Goal: Transaction & Acquisition: Purchase product/service

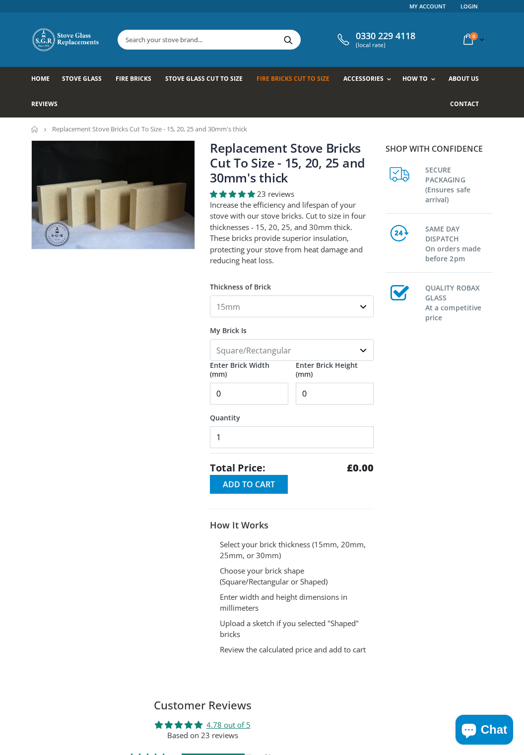
click at [362, 348] on select "Square/Rectangular Shaped (+£8)" at bounding box center [292, 350] width 164 height 22
select select "shaped"
click at [210, 339] on select "Square/Rectangular Shaped (+£8)" at bounding box center [292, 350] width 164 height 22
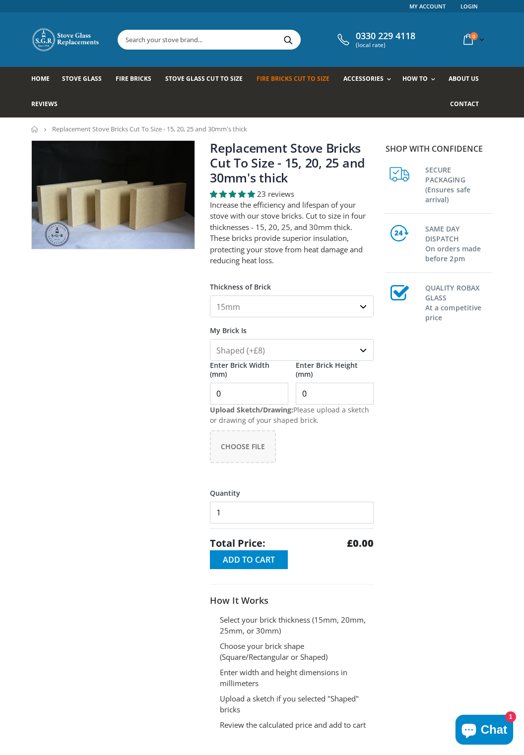
click at [344, 313] on select "15mm 20mm 25mm 30mm" at bounding box center [292, 307] width 164 height 22
select select "30mm"
click at [210, 296] on select "15mm 20mm 25mm 30mm" at bounding box center [292, 307] width 164 height 22
click at [245, 445] on span "Choose File" at bounding box center [243, 446] width 44 height 9
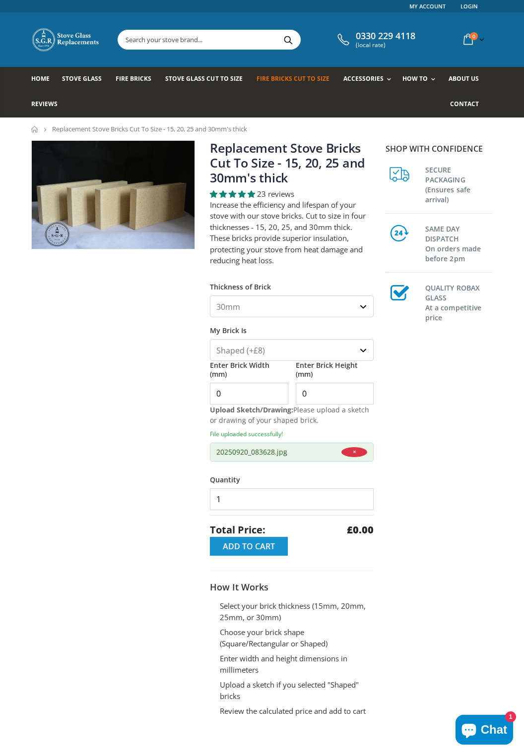
click at [256, 548] on span "Add to Cart" at bounding box center [249, 546] width 52 height 11
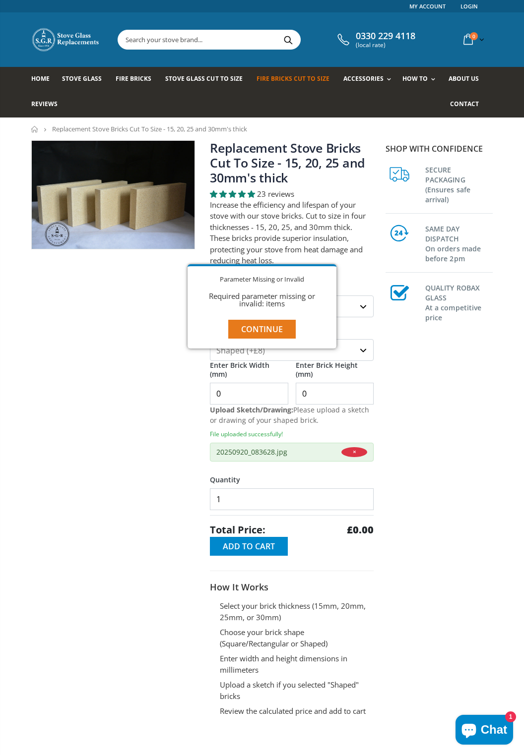
click at [271, 331] on button "Continue" at bounding box center [261, 329] width 67 height 19
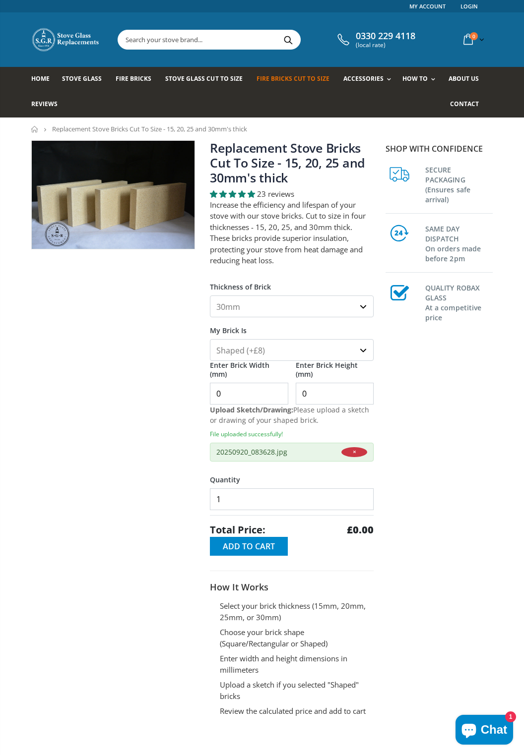
click at [358, 451] on button "×" at bounding box center [354, 452] width 26 height 10
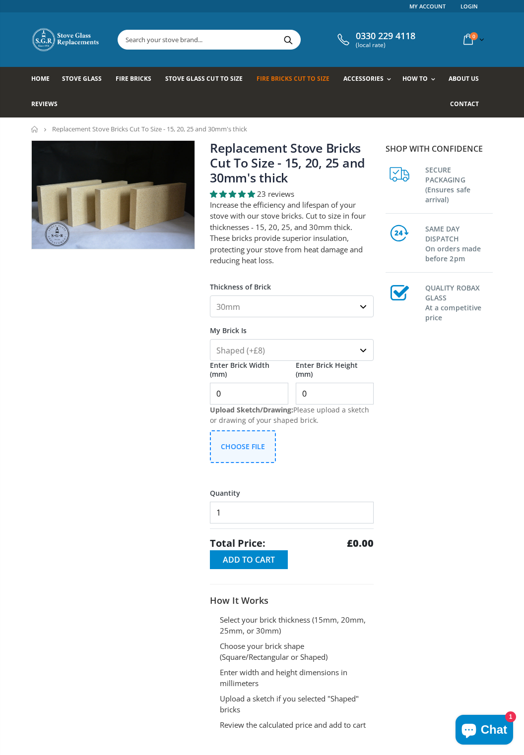
click at [247, 452] on button "Choose File" at bounding box center [243, 446] width 66 height 33
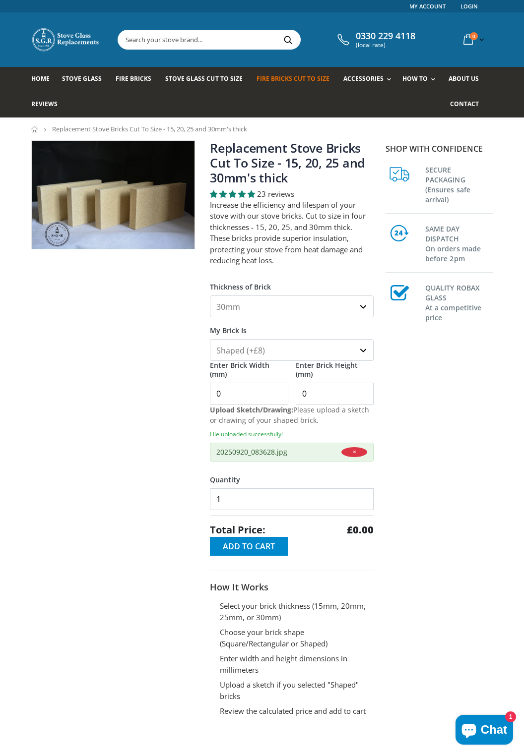
click at [255, 399] on input "0" at bounding box center [249, 394] width 78 height 22
type input "350"
click at [333, 395] on input "0" at bounding box center [335, 394] width 78 height 22
click at [259, 395] on input "350" at bounding box center [249, 394] width 78 height 22
type input "3"
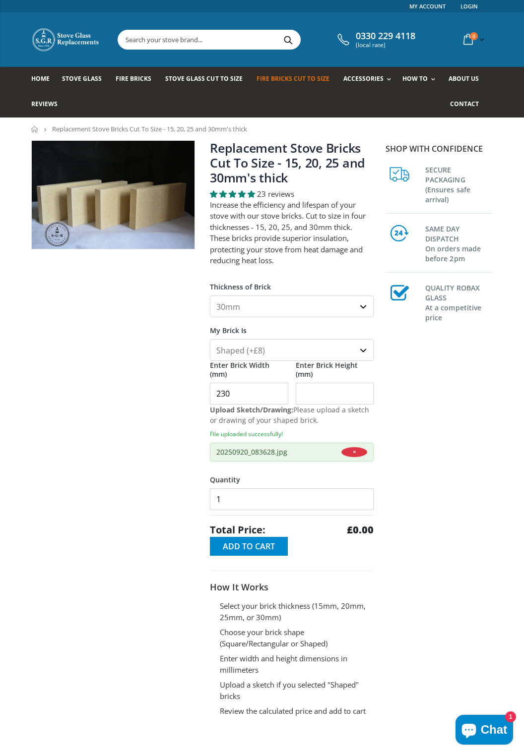
type input "230"
click at [322, 387] on input "Enter Brick Height (mm)" at bounding box center [335, 394] width 78 height 22
type input "350"
click at [253, 545] on span "Add to Cart" at bounding box center [249, 546] width 52 height 11
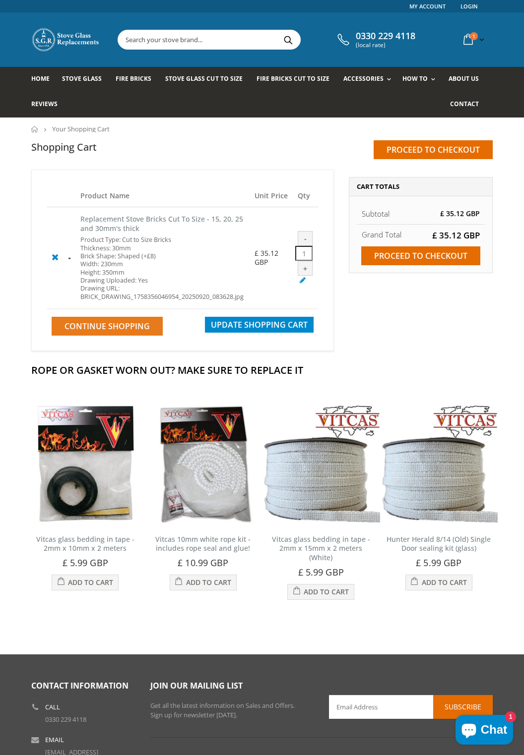
click at [127, 324] on span "Continue Shopping" at bounding box center [106, 326] width 85 height 11
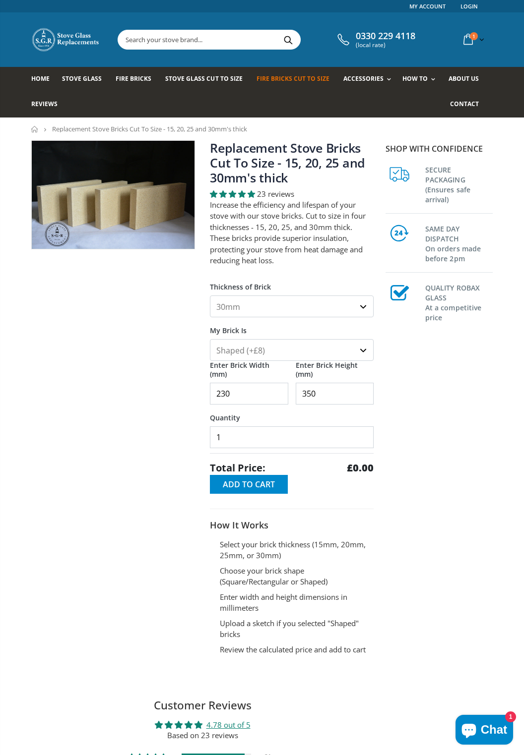
select select "30mm"
select select "shaped"
click at [344, 391] on input "350" at bounding box center [335, 394] width 78 height 22
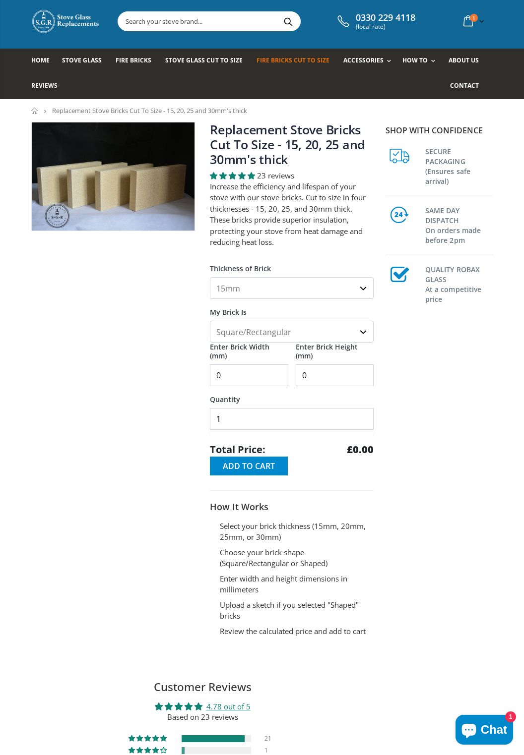
scroll to position [18, 0]
click at [345, 292] on select "15mm 20mm 25mm 30mm" at bounding box center [292, 288] width 164 height 22
select select "30mm"
click at [210, 277] on select "15mm 20mm 25mm 30mm" at bounding box center [292, 288] width 164 height 22
click at [348, 330] on select "Square/Rectangular Shaped (+£8)" at bounding box center [292, 332] width 164 height 22
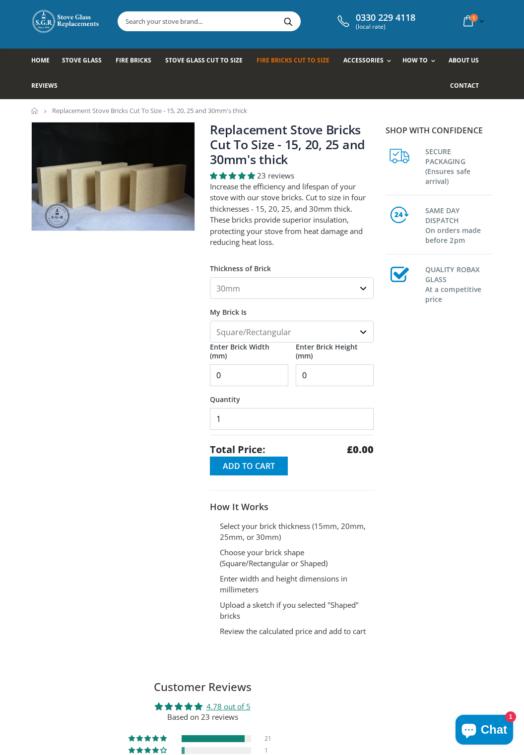
select select "shaped"
click at [210, 321] on select "Square/Rectangular Shaped (+£8)" at bounding box center [292, 332] width 164 height 22
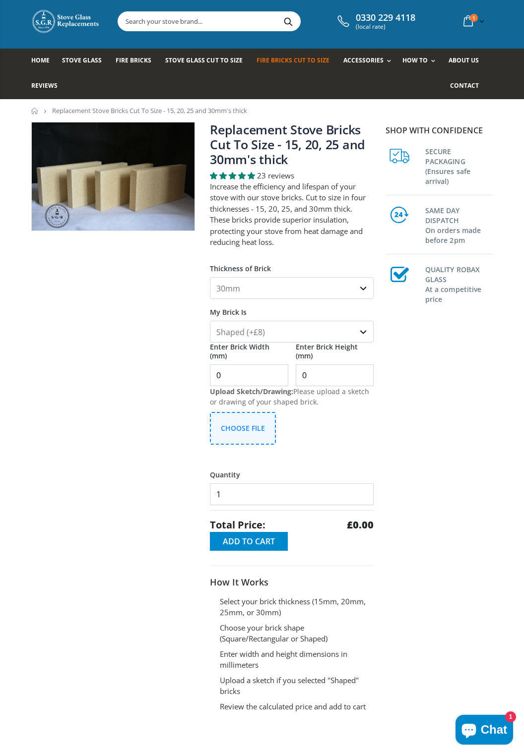
click at [248, 429] on span "Choose File" at bounding box center [243, 427] width 44 height 9
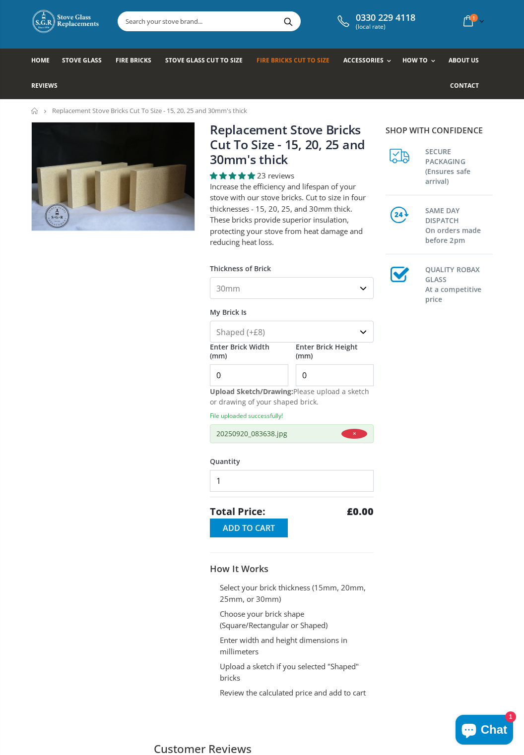
click at [257, 370] on input "0" at bounding box center [249, 375] width 78 height 22
type input "230"
click at [335, 374] on input "0" at bounding box center [335, 375] width 78 height 22
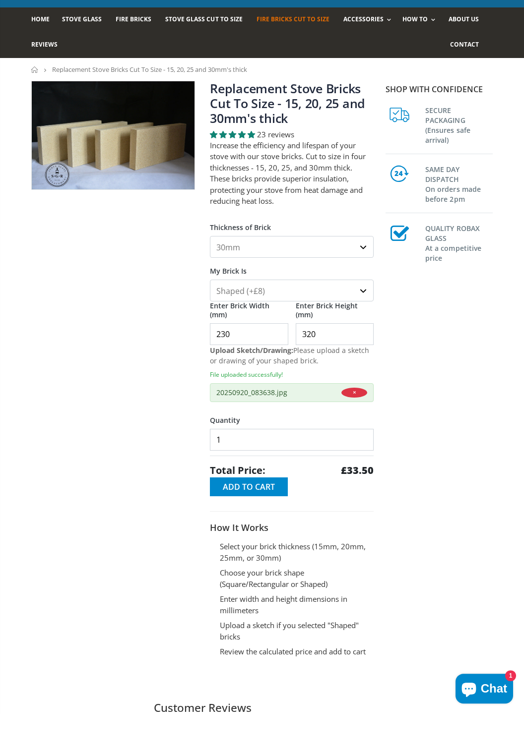
type input "320"
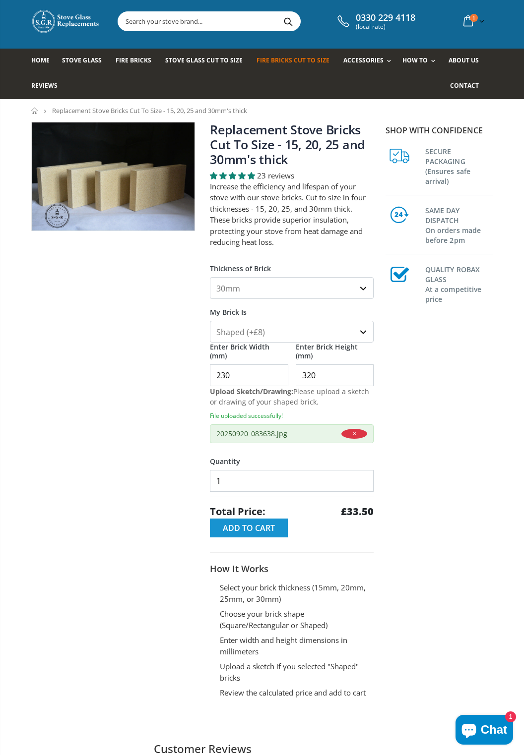
click at [257, 528] on span "Add to Cart" at bounding box center [249, 528] width 52 height 11
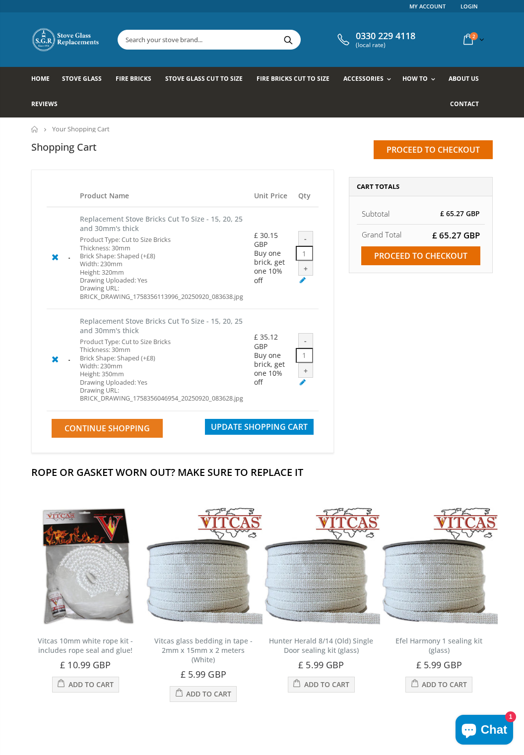
click at [107, 425] on span "Continue Shopping" at bounding box center [106, 428] width 85 height 11
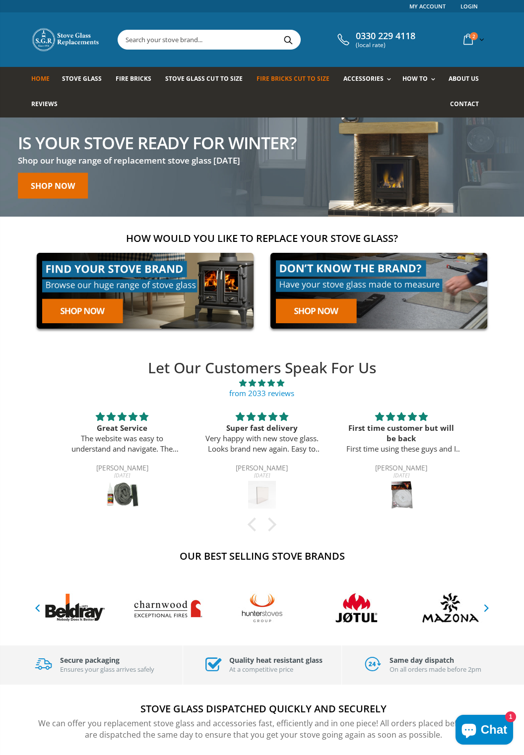
click at [293, 83] on link "Fire Bricks Cut To Size" at bounding box center [296, 79] width 80 height 25
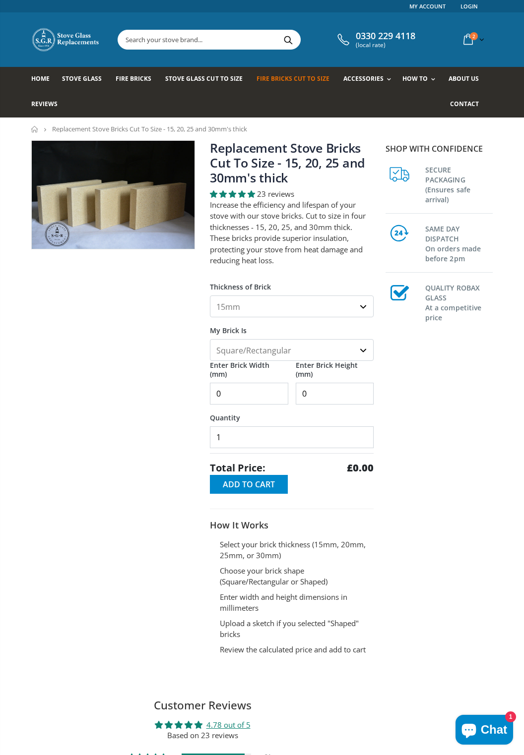
click at [335, 310] on select "15mm 20mm 25mm 30mm" at bounding box center [292, 307] width 164 height 22
select select "30mm"
click at [210, 296] on select "15mm 20mm 25mm 30mm" at bounding box center [292, 307] width 164 height 22
click at [332, 352] on select "Square/Rectangular Shaped (+£8)" at bounding box center [292, 350] width 164 height 22
select select "shaped"
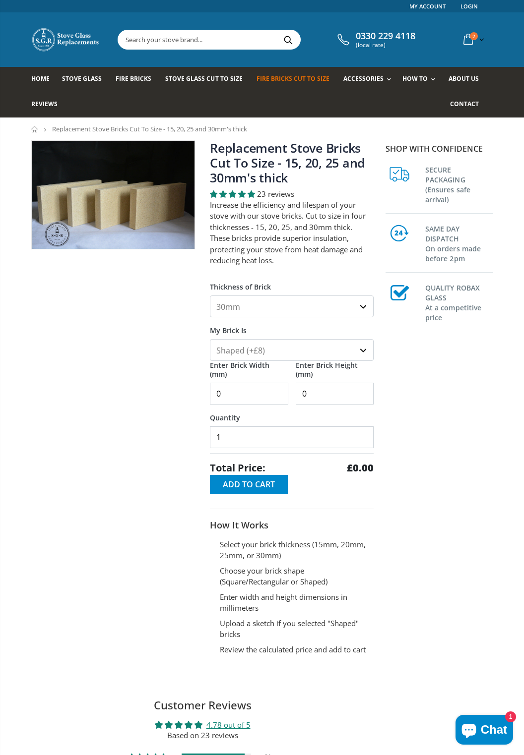
click at [210, 339] on select "Square/Rectangular Shaped (+£8)" at bounding box center [292, 350] width 164 height 22
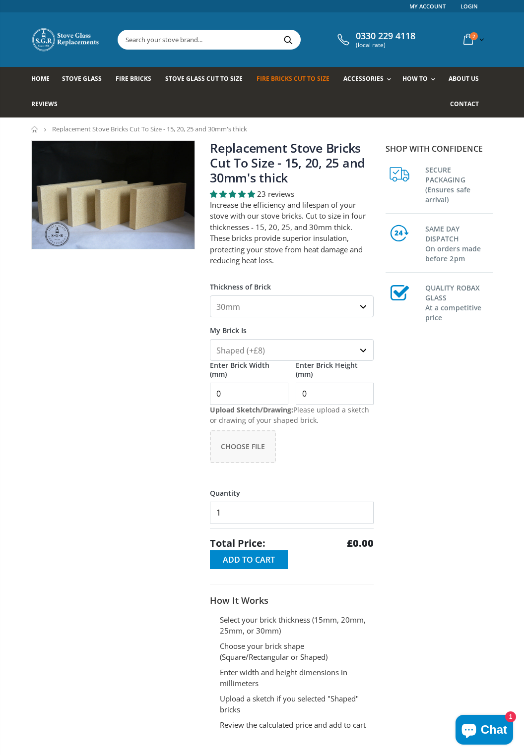
click at [258, 393] on input "0" at bounding box center [249, 394] width 78 height 22
type input "205"
click at [343, 393] on input "0" at bounding box center [335, 394] width 78 height 22
type input "410"
click at [251, 445] on span "Choose File" at bounding box center [243, 446] width 44 height 9
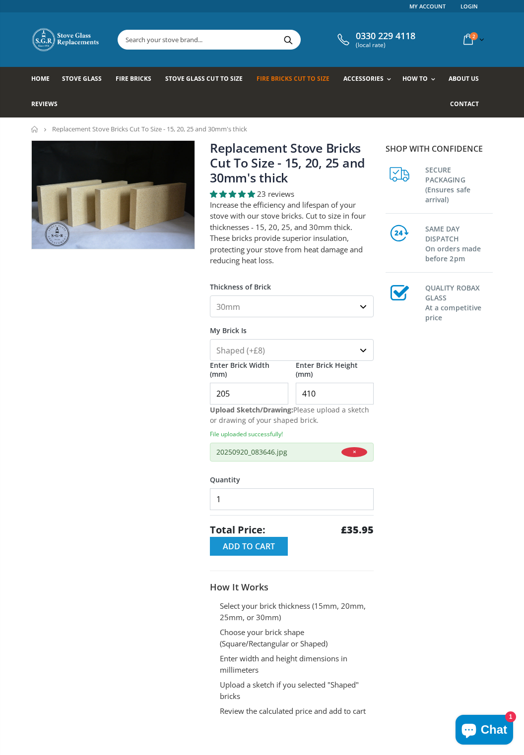
click at [257, 545] on span "Add to Cart" at bounding box center [249, 546] width 52 height 11
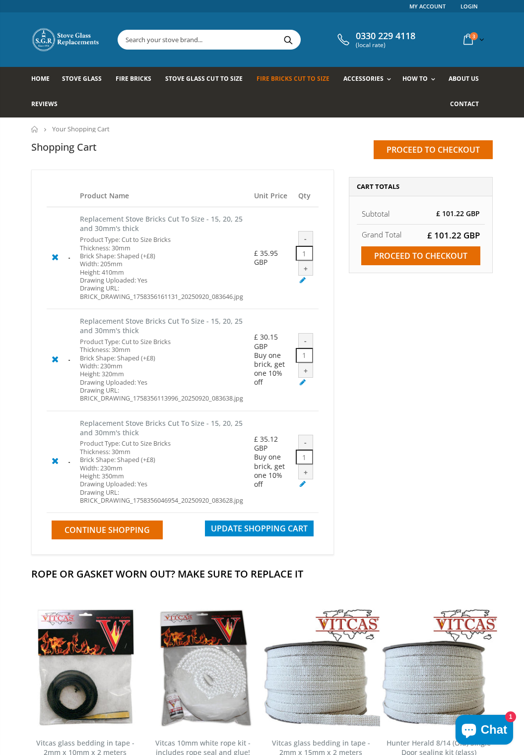
click at [284, 82] on span "Fire Bricks Cut To Size" at bounding box center [292, 78] width 73 height 8
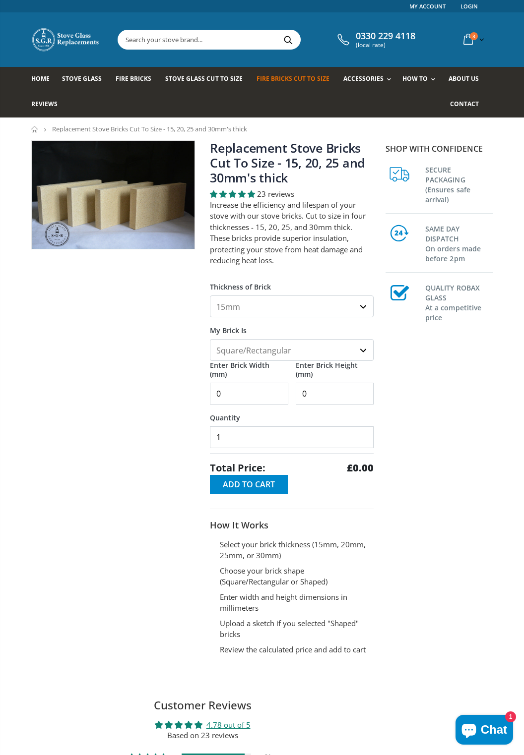
click at [356, 308] on select "15mm 20mm 25mm 30mm" at bounding box center [292, 307] width 164 height 22
select select "30mm"
click at [210, 296] on select "15mm 20mm 25mm 30mm" at bounding box center [292, 307] width 164 height 22
click at [255, 391] on input "0" at bounding box center [249, 394] width 78 height 22
type input "225"
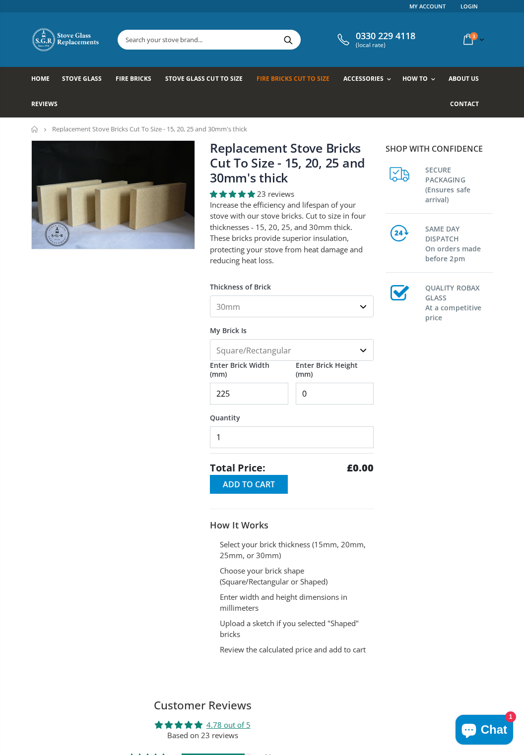
click at [337, 392] on input "0" at bounding box center [335, 394] width 78 height 22
type input "450"
click at [256, 480] on span "Add to Cart" at bounding box center [249, 484] width 52 height 11
